Goal: Information Seeking & Learning: Learn about a topic

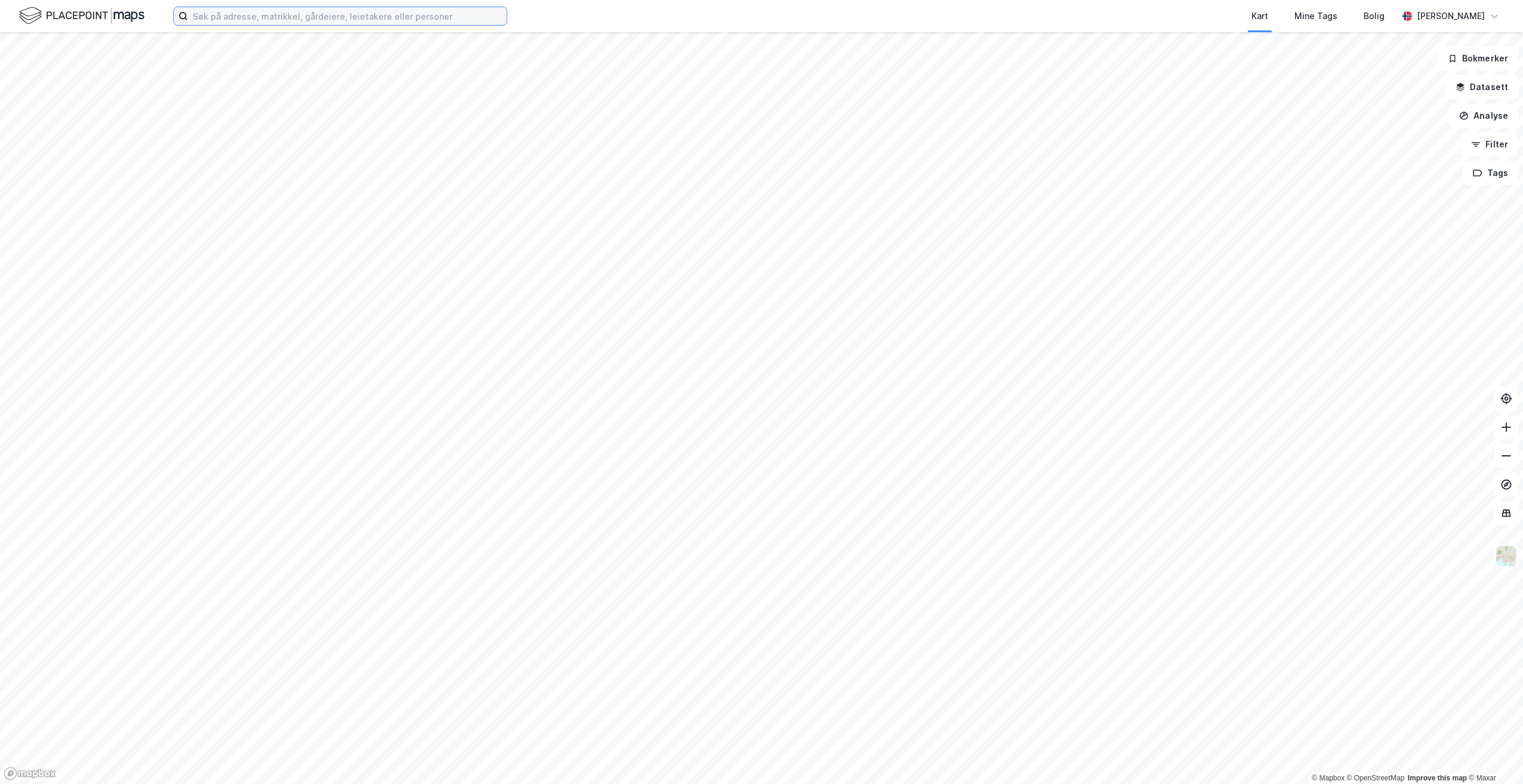
click at [248, 12] on input at bounding box center [347, 16] width 318 height 18
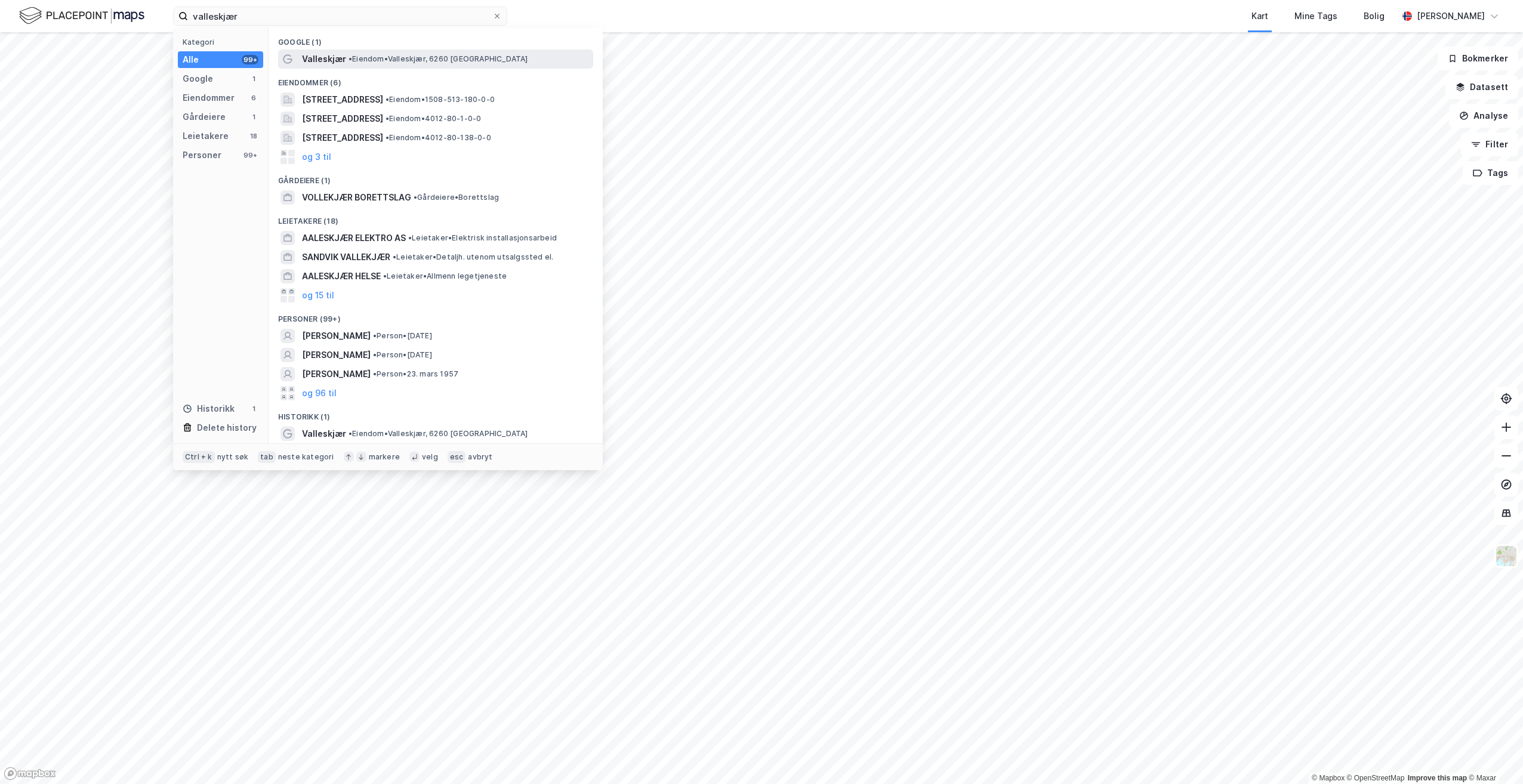
click at [367, 60] on span "• [PERSON_NAME][GEOGRAPHIC_DATA], 6260 [GEOGRAPHIC_DATA]" at bounding box center [438, 59] width 180 height 10
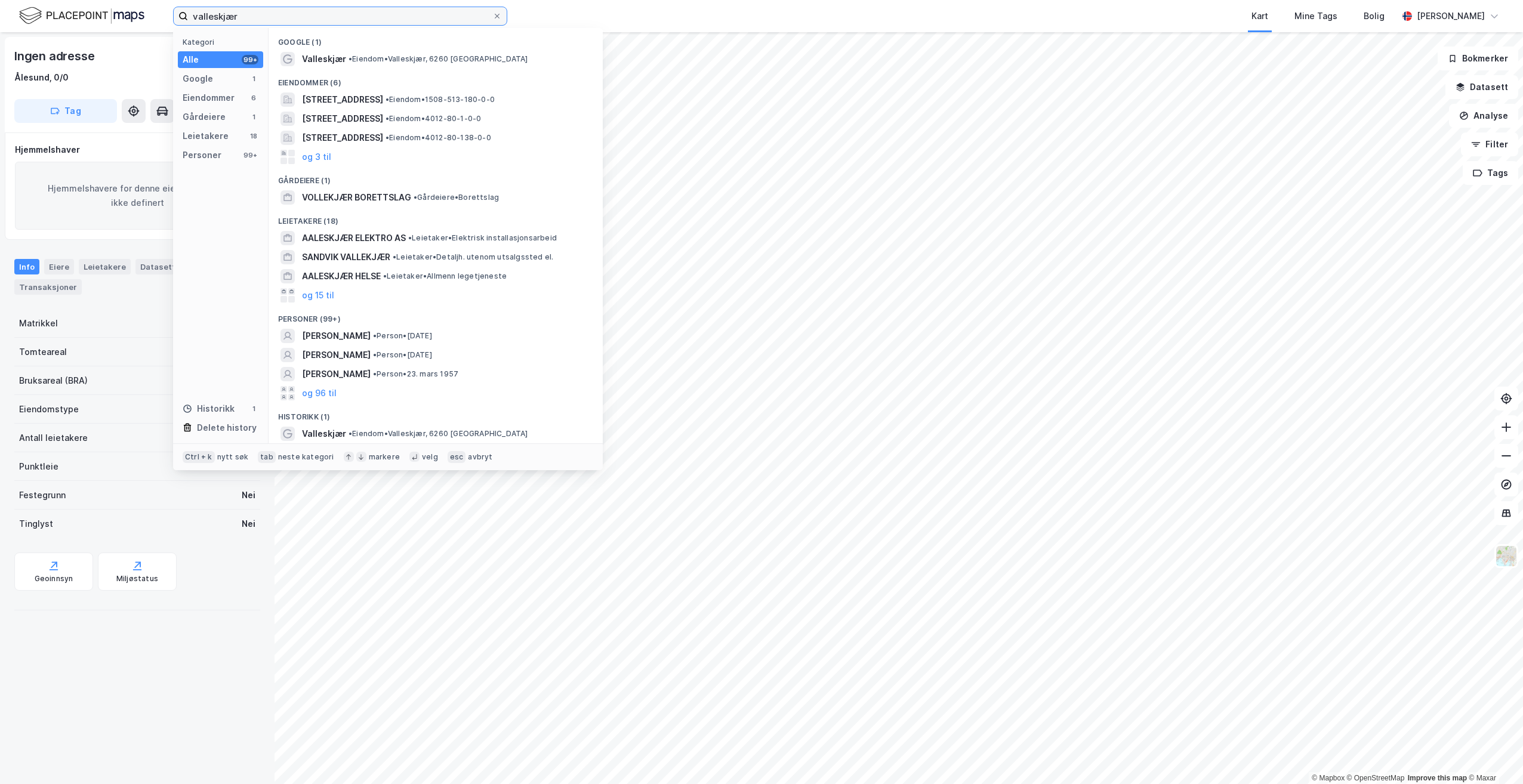
click at [248, 17] on input "valleskjær" at bounding box center [340, 16] width 304 height 18
drag, startPoint x: 246, startPoint y: 15, endPoint x: 213, endPoint y: 12, distance: 33.1
click at [213, 12] on input "valleskjær" at bounding box center [340, 16] width 304 height 18
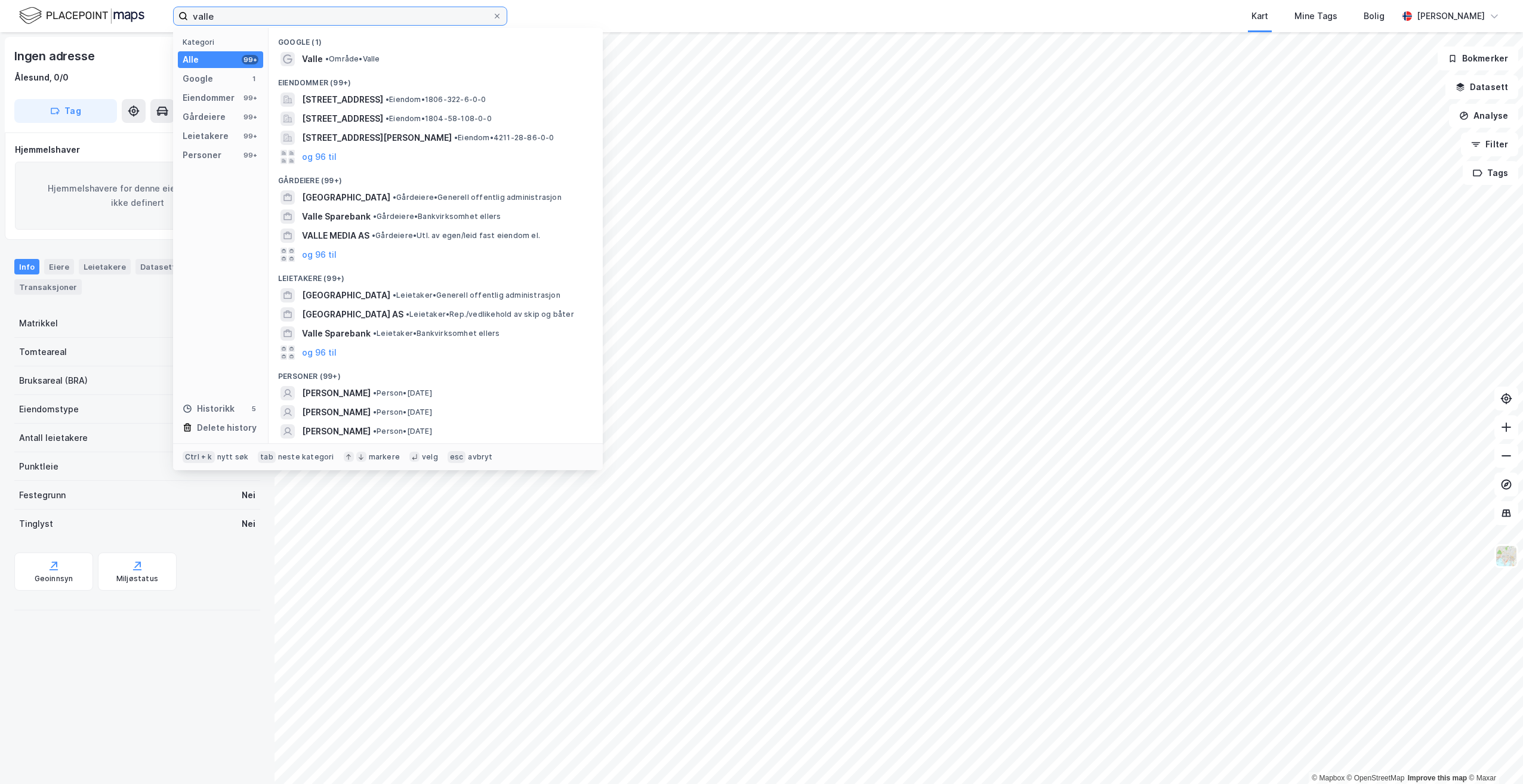
drag, startPoint x: 225, startPoint y: 14, endPoint x: 108, endPoint y: 12, distance: 117.0
click at [108, 12] on div "valle Kategori Alle 99+ Google 1 Eiendommer 99+ Gårdeiere 99+ Leietakere 99+ Pe…" at bounding box center [762, 16] width 1523 height 32
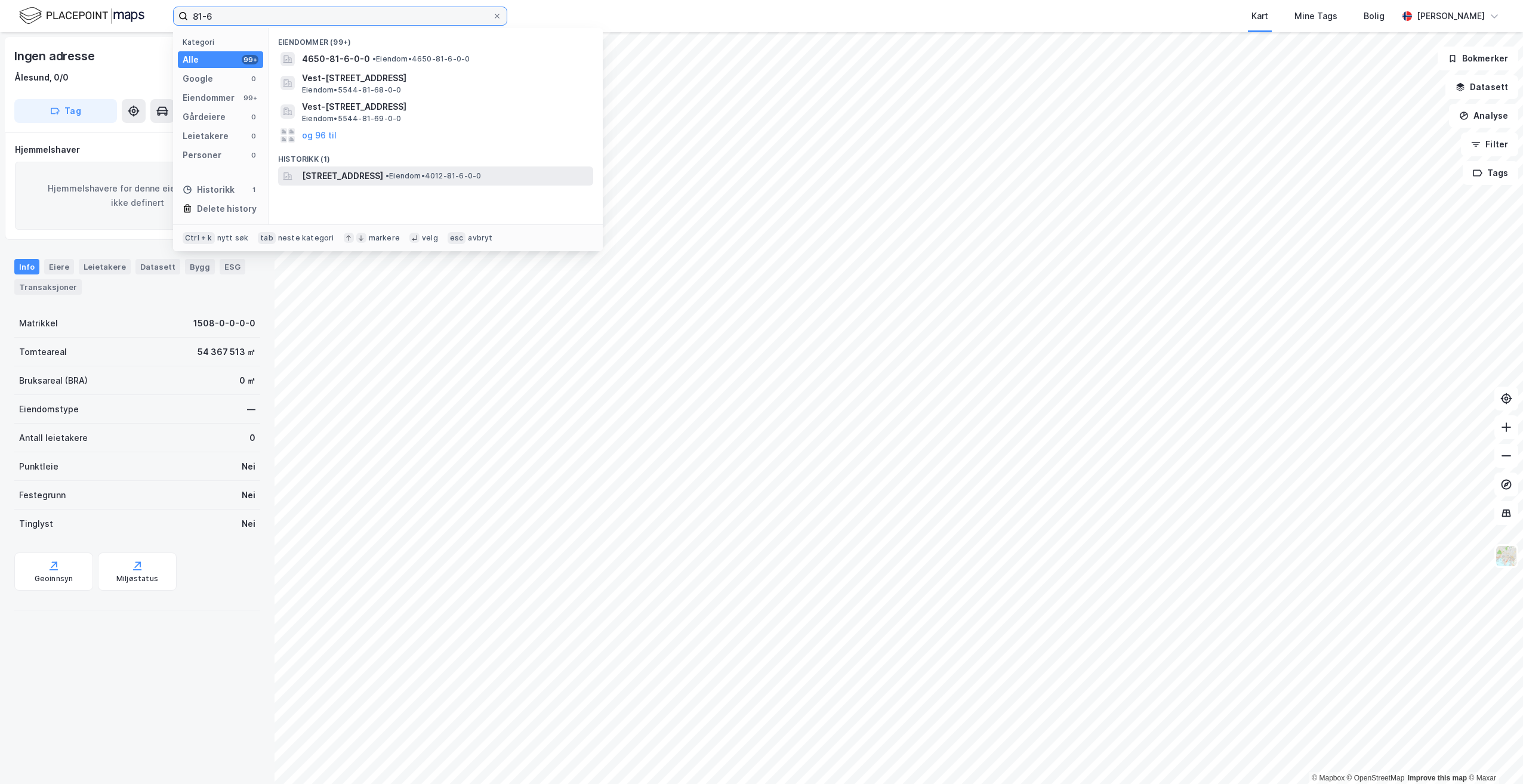
type input "81-6"
click at [342, 177] on span "[STREET_ADDRESS]" at bounding box center [342, 176] width 81 height 15
